Goal: Navigation & Orientation: Find specific page/section

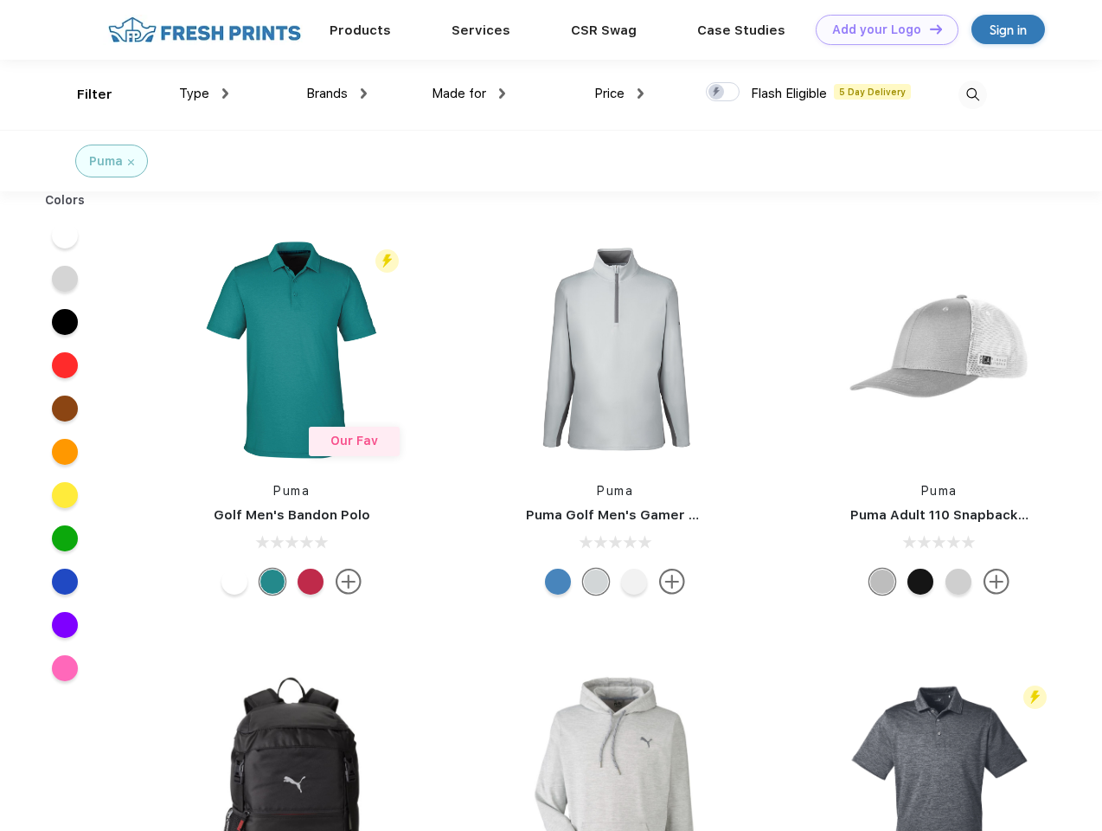
click at [881, 29] on link "Add your Logo Design Tool" at bounding box center [887, 30] width 143 height 30
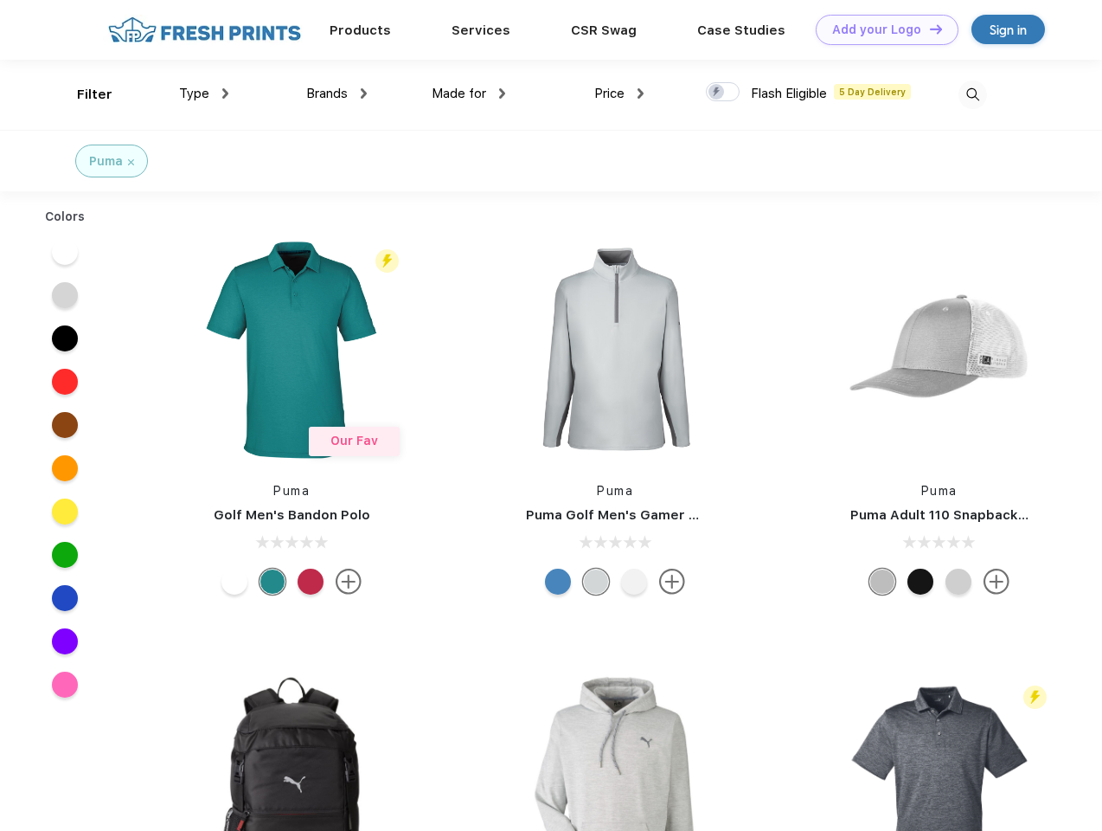
click at [0, 0] on div "Design Tool" at bounding box center [0, 0] width 0 height 0
click at [928, 29] on link "Add your Logo Design Tool" at bounding box center [887, 30] width 143 height 30
click at [83, 94] on div "Filter" at bounding box center [94, 95] width 35 height 20
click at [204, 93] on span "Type" at bounding box center [194, 94] width 30 height 16
click at [337, 93] on span "Brands" at bounding box center [327, 94] width 42 height 16
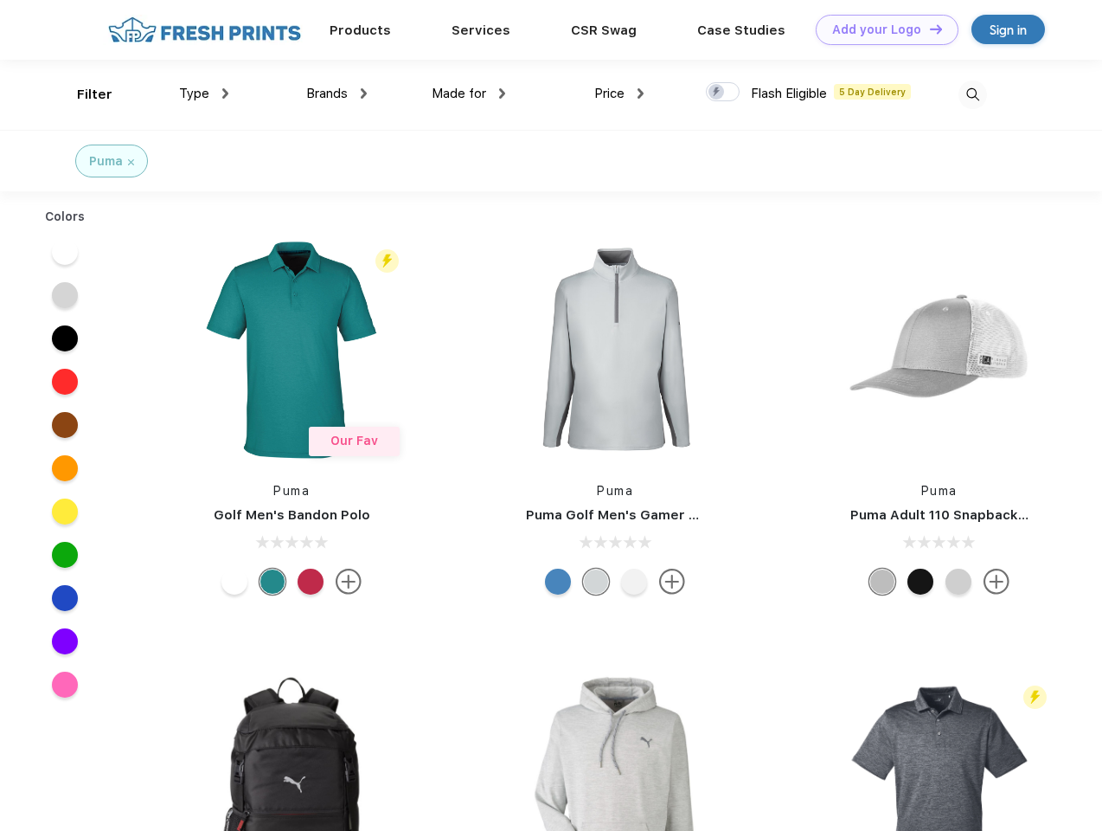
click at [469, 93] on span "Made for" at bounding box center [459, 94] width 55 height 16
click at [619, 93] on span "Price" at bounding box center [609, 94] width 30 height 16
click at [723, 93] on div at bounding box center [723, 91] width 34 height 19
click at [717, 93] on input "checkbox" at bounding box center [711, 86] width 11 height 11
click at [972, 94] on img at bounding box center [973, 94] width 29 height 29
